Goal: Navigation & Orientation: Find specific page/section

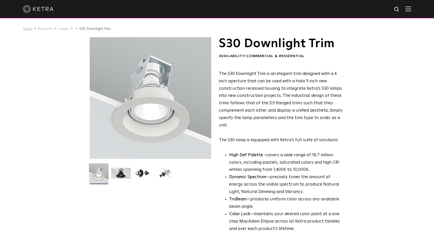
click at [31, 30] on link "Home" at bounding box center [28, 29] width 10 height 4
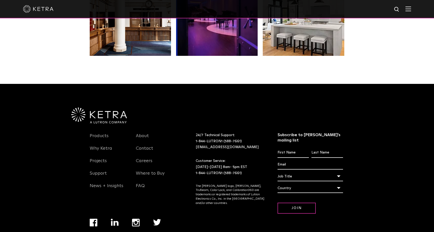
scroll to position [1071, 0]
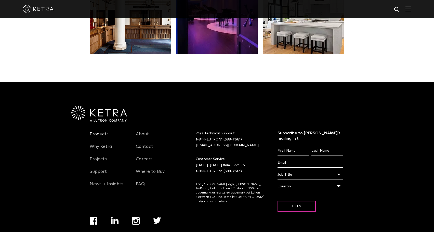
click at [102, 131] on link "Products" at bounding box center [99, 137] width 19 height 12
